Goal: Book appointment/travel/reservation

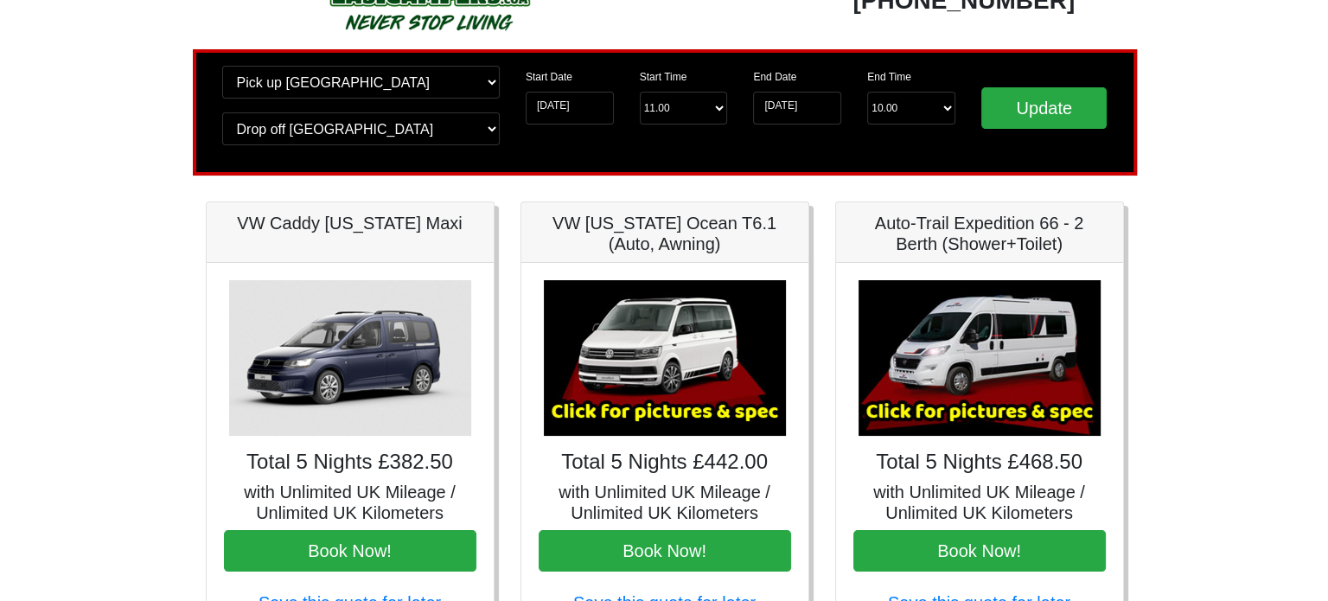
scroll to position [85, 0]
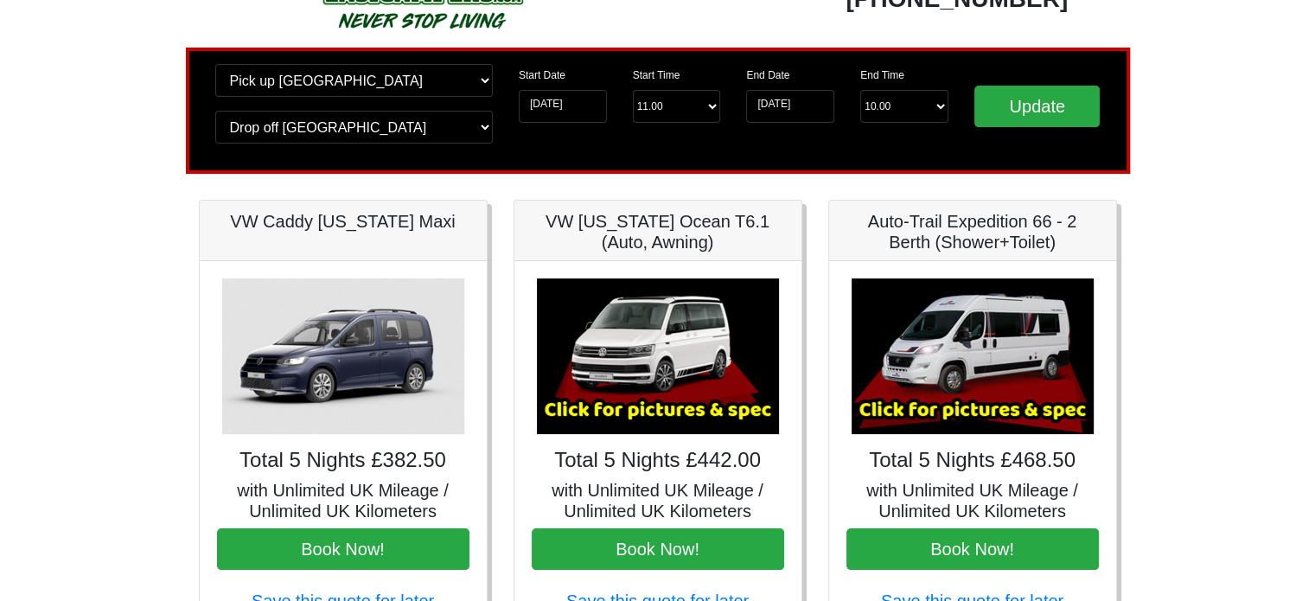
click at [702, 403] on img at bounding box center [658, 356] width 242 height 156
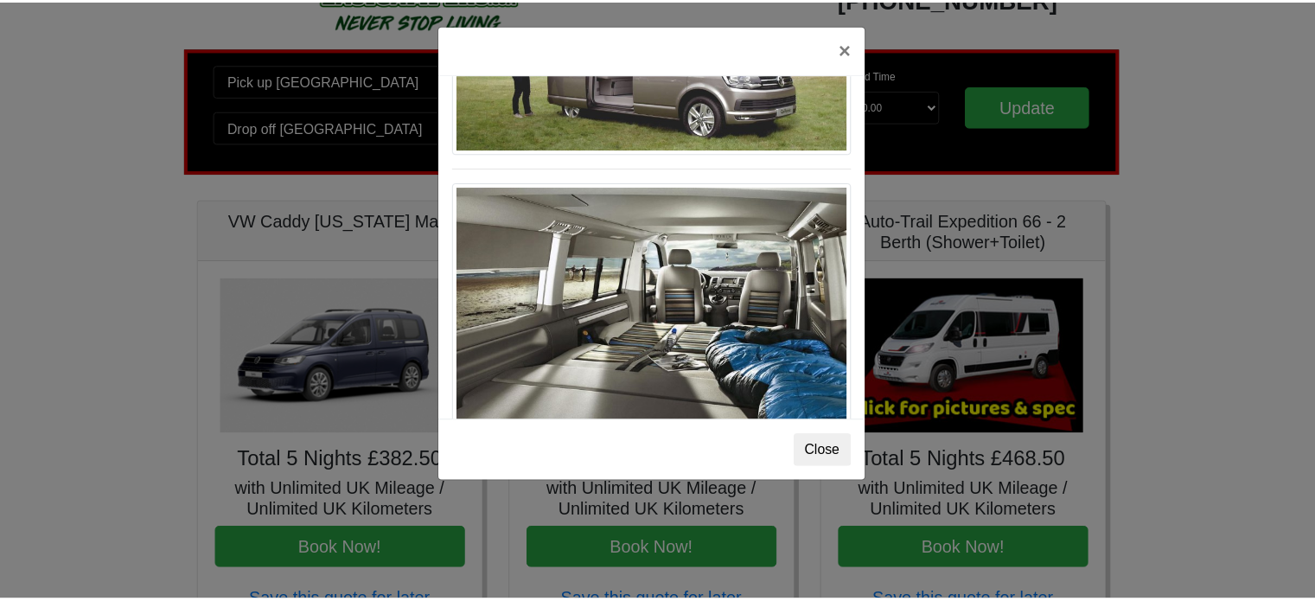
scroll to position [1883, 0]
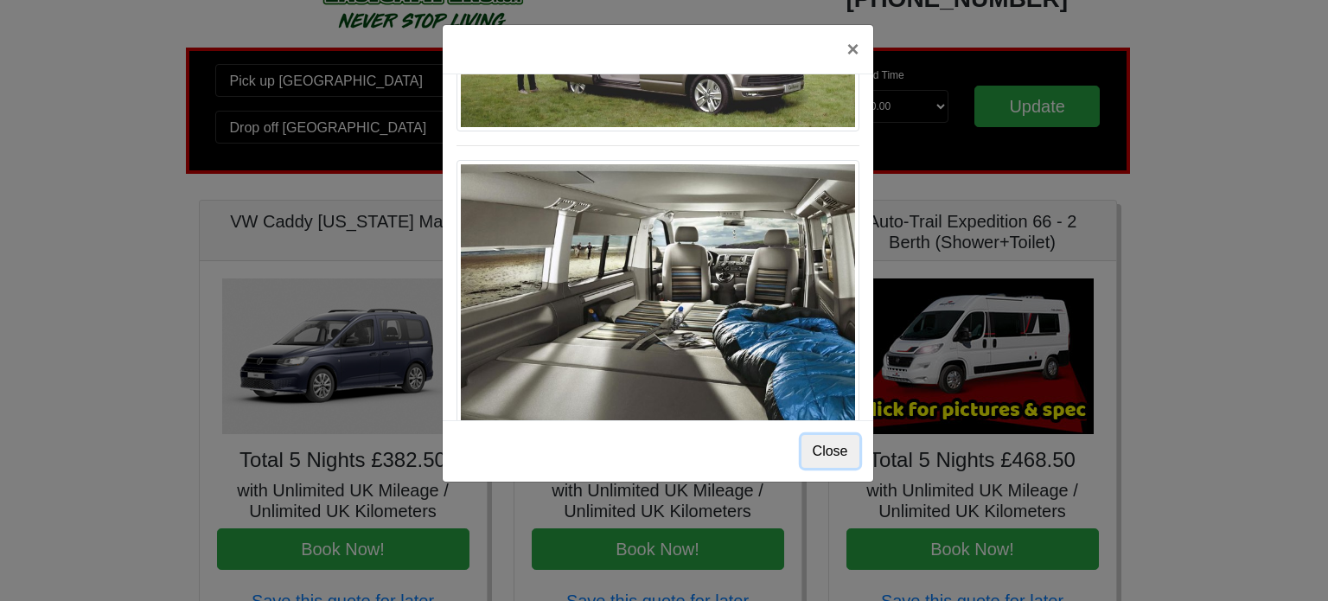
click at [836, 455] on button "Close" at bounding box center [830, 451] width 58 height 33
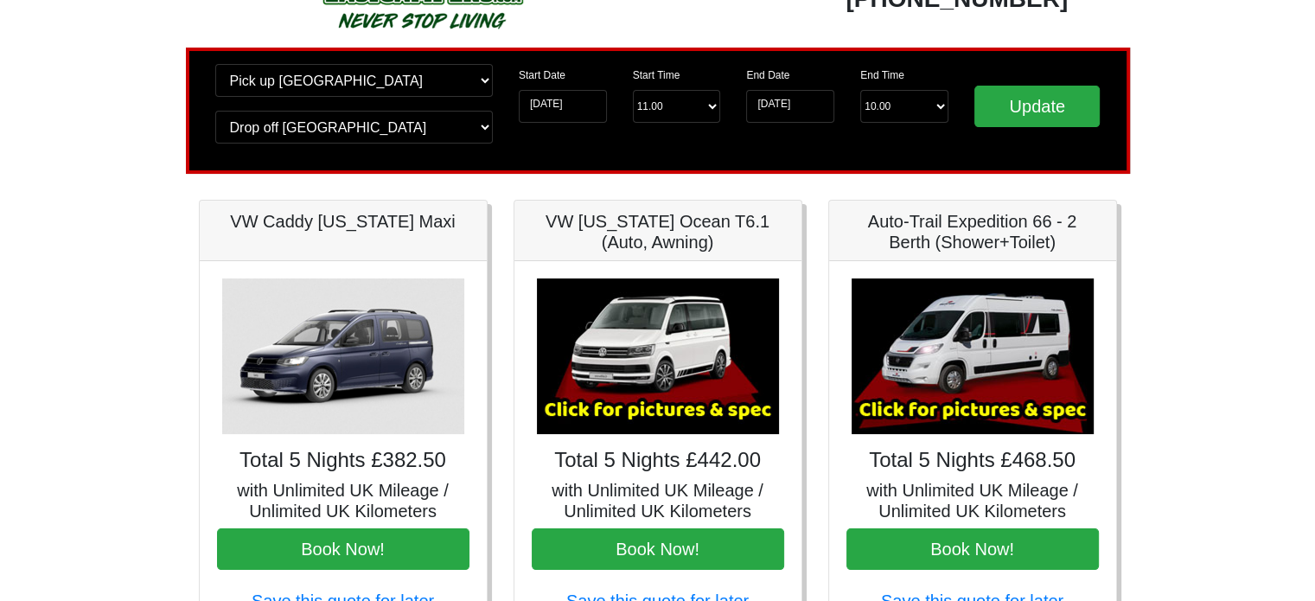
click at [329, 343] on img at bounding box center [343, 356] width 242 height 156
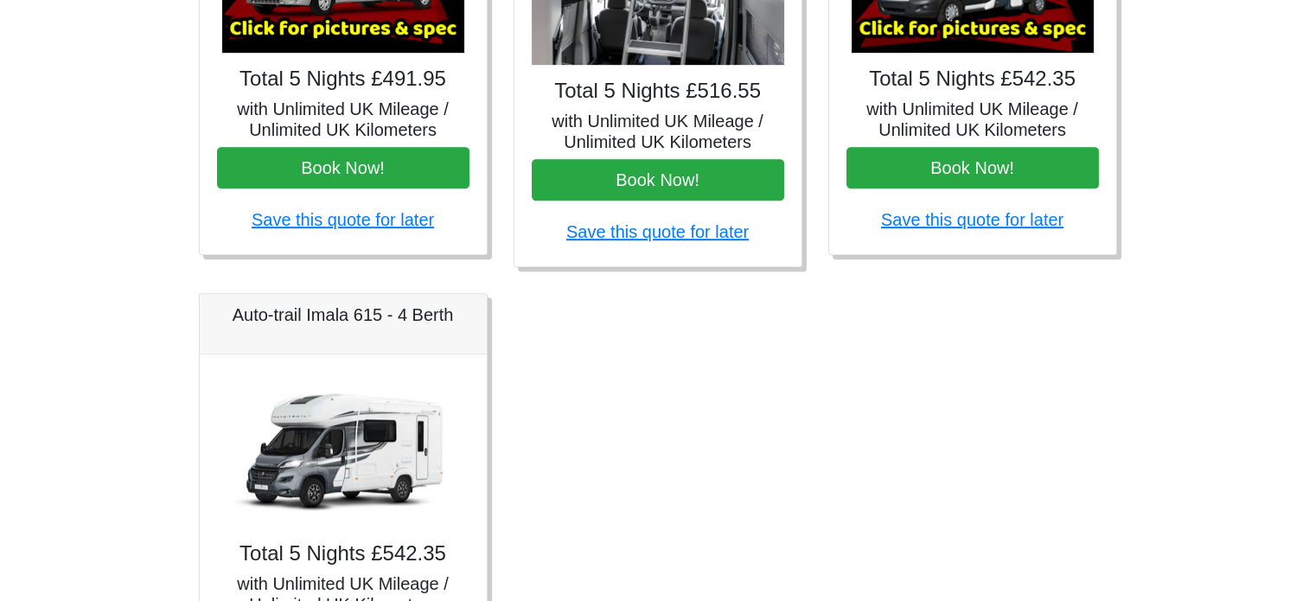
scroll to position [1036, 0]
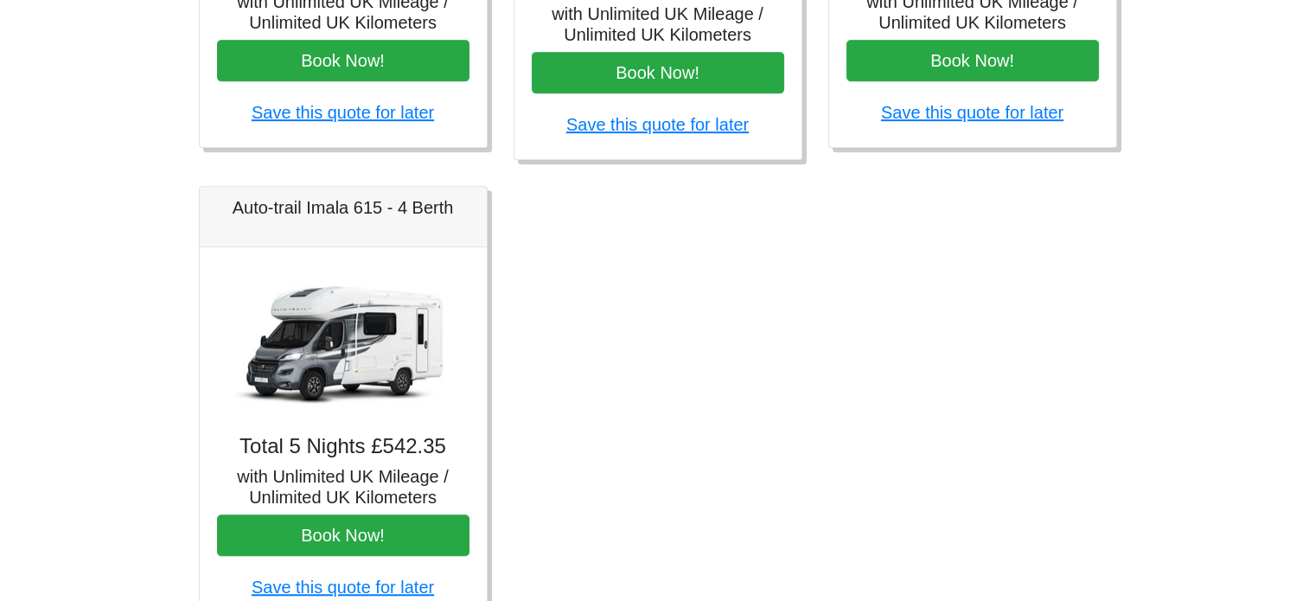
scroll to position [1036, 0]
